Goal: Information Seeking & Learning: Learn about a topic

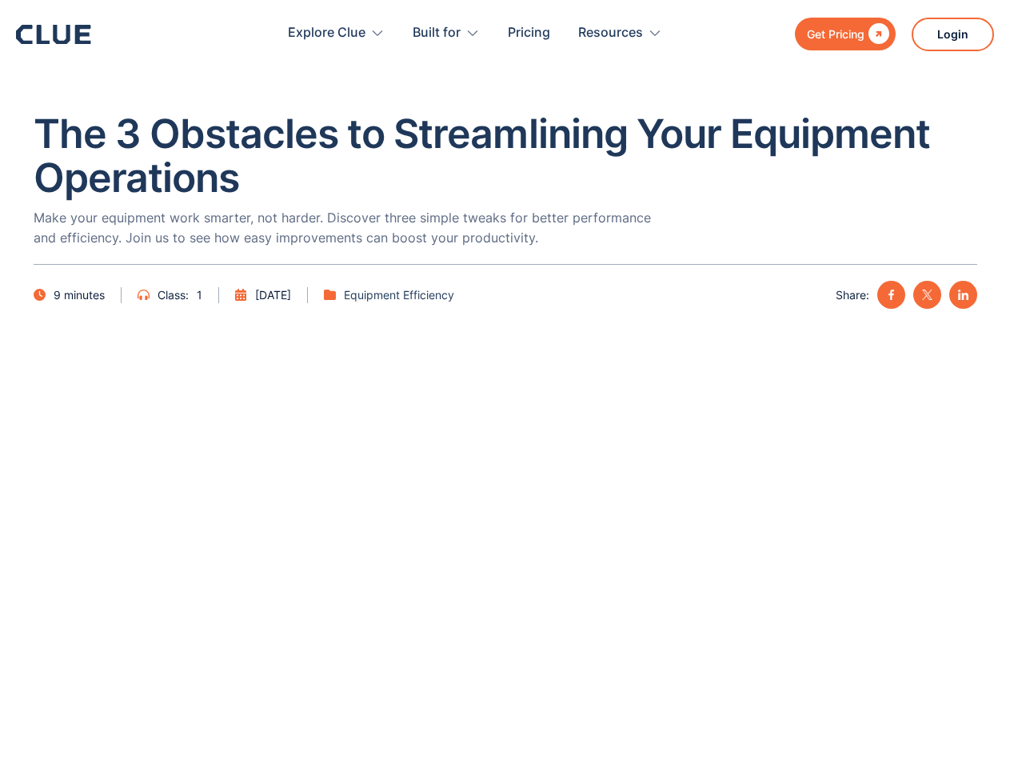
click at [588, 34] on div "Resources" at bounding box center [610, 33] width 65 height 50
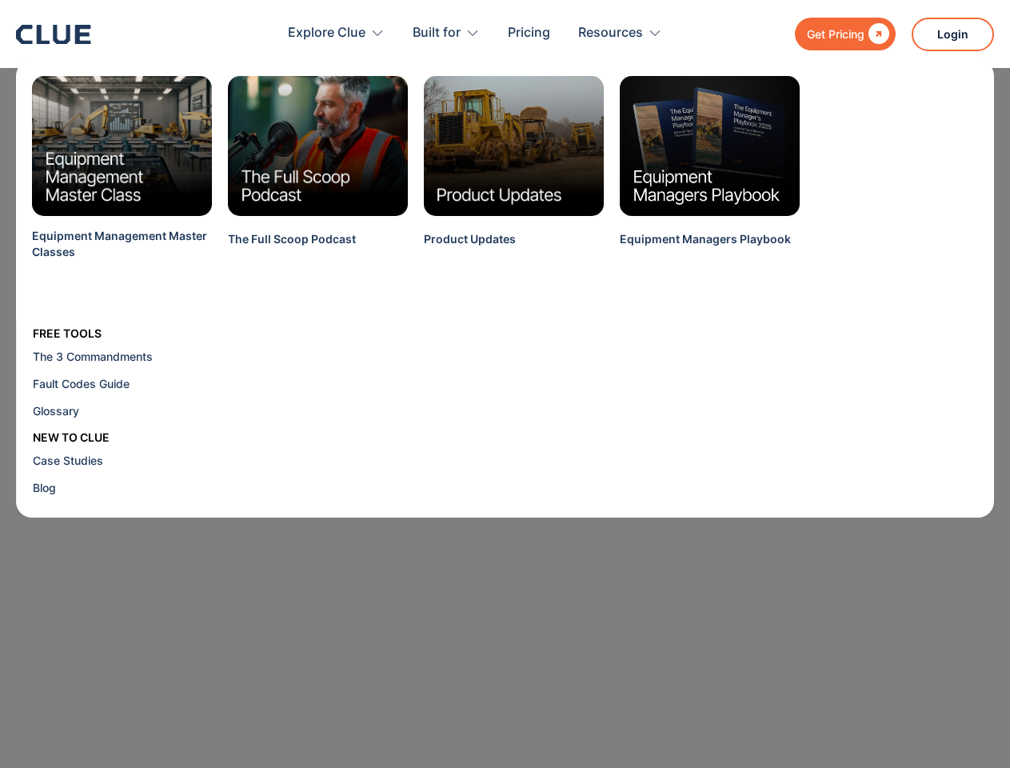
click at [337, 33] on div "Explore Clue" at bounding box center [327, 33] width 78 height 50
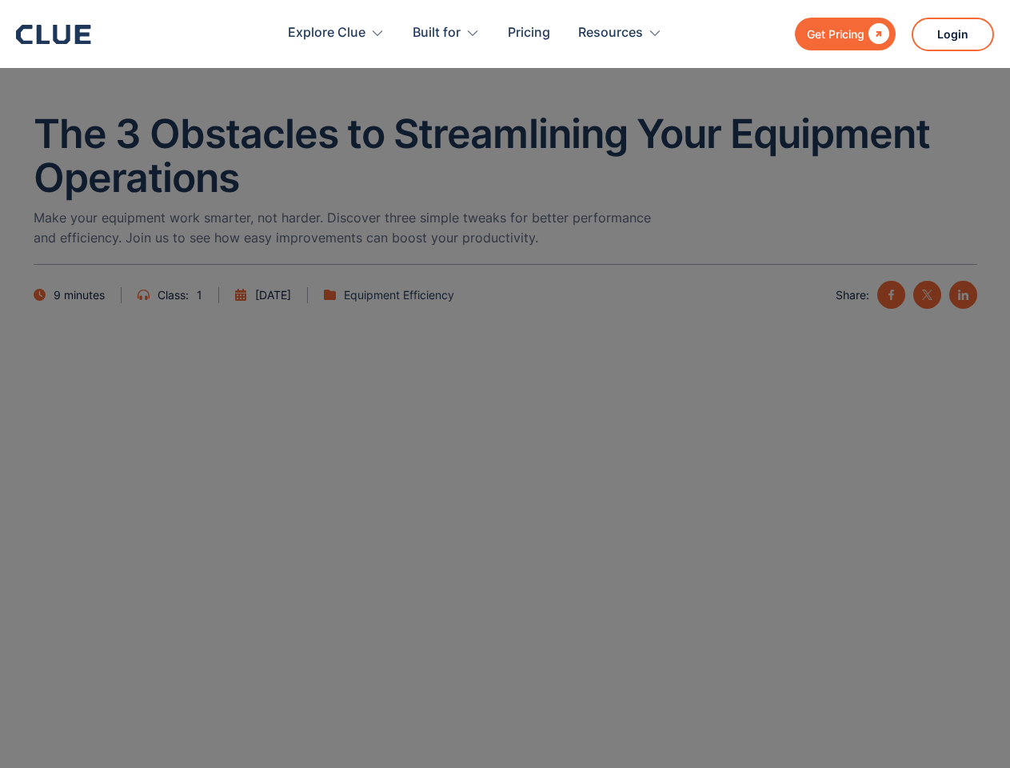
click at [446, 33] on div "Built for" at bounding box center [437, 33] width 48 height 50
click at [619, 33] on div "Resources" at bounding box center [610, 33] width 65 height 50
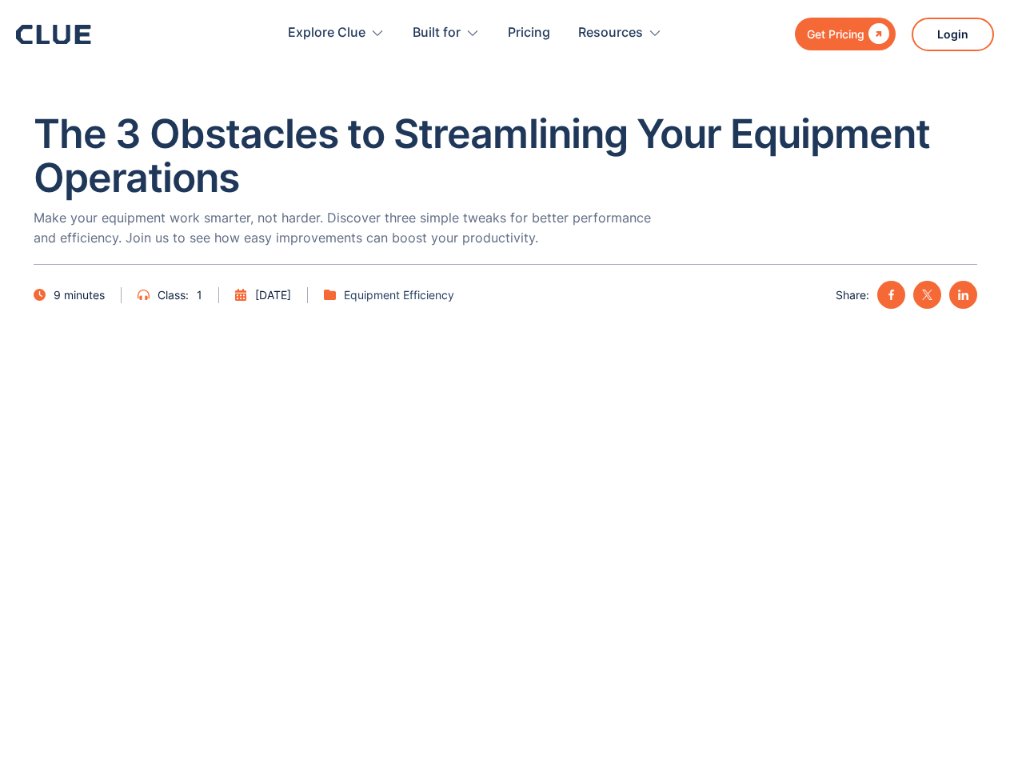
click at [891, 294] on img at bounding box center [891, 295] width 10 height 10
click at [927, 294] on img at bounding box center [927, 295] width 10 height 10
click at [963, 294] on img at bounding box center [963, 295] width 10 height 10
